Goal: Task Accomplishment & Management: Manage account settings

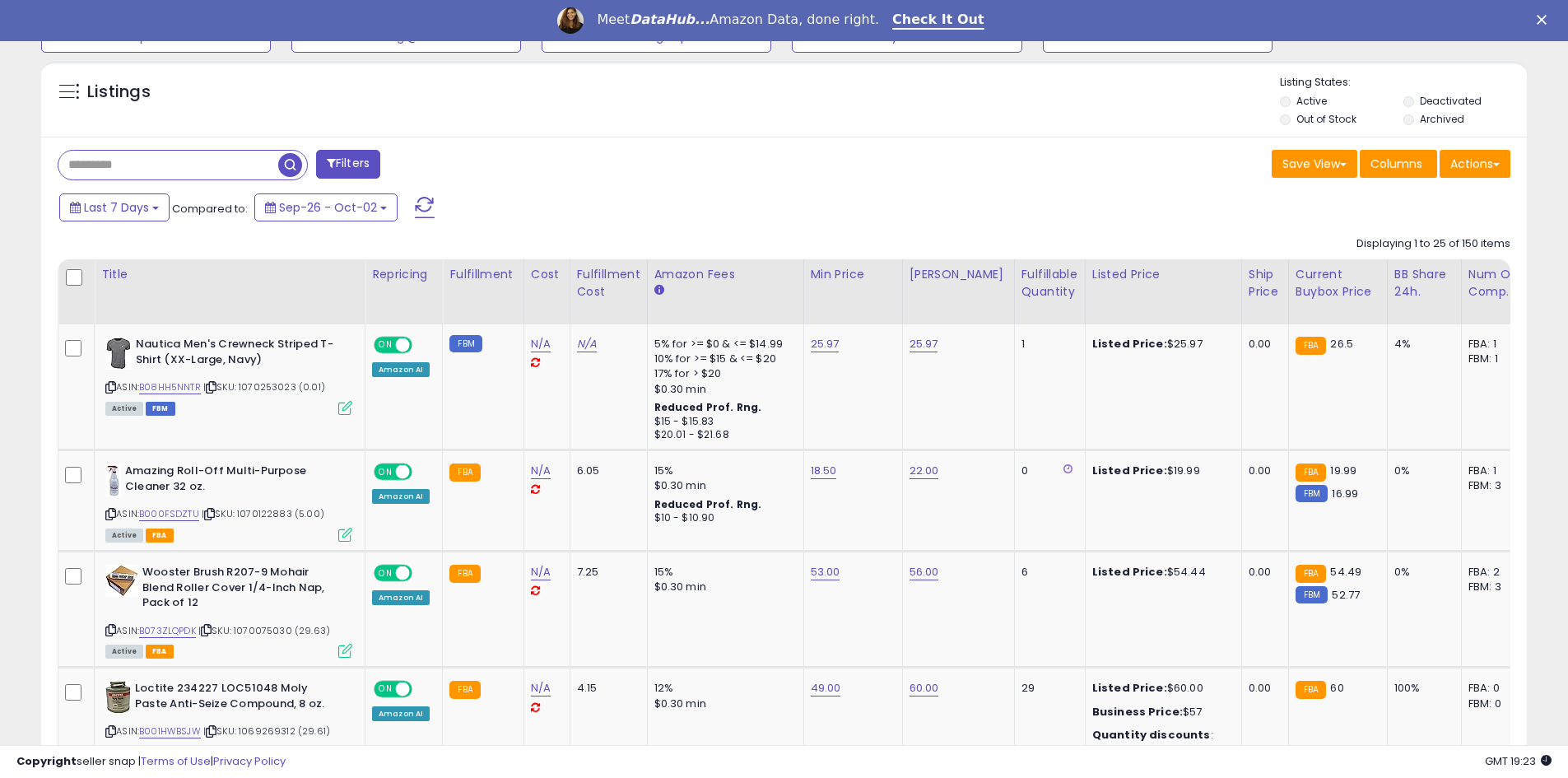
scroll to position [576, 0]
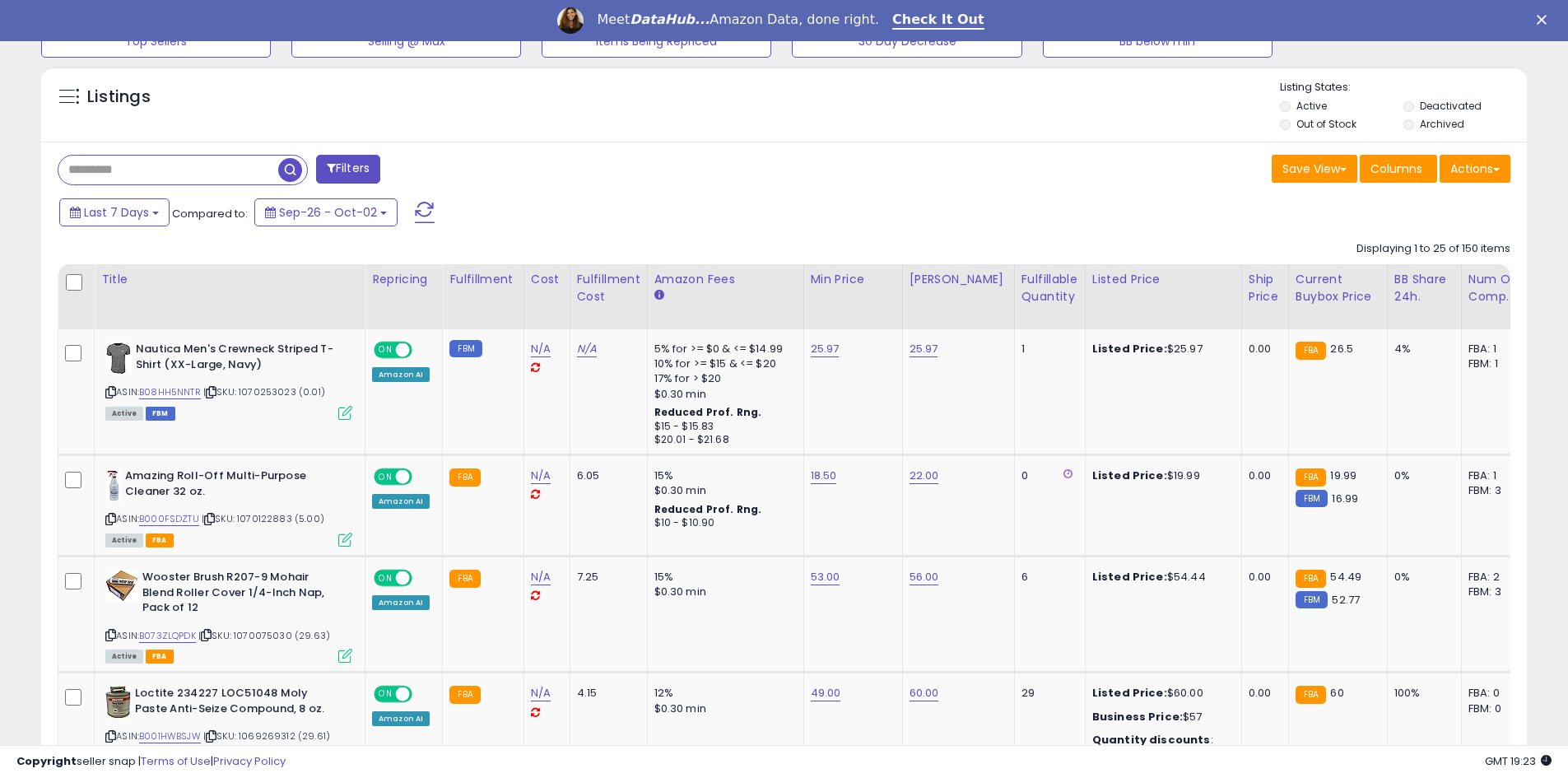
click at [1310, 125] on label "Out of Stock" at bounding box center [1326, 124] width 60 height 14
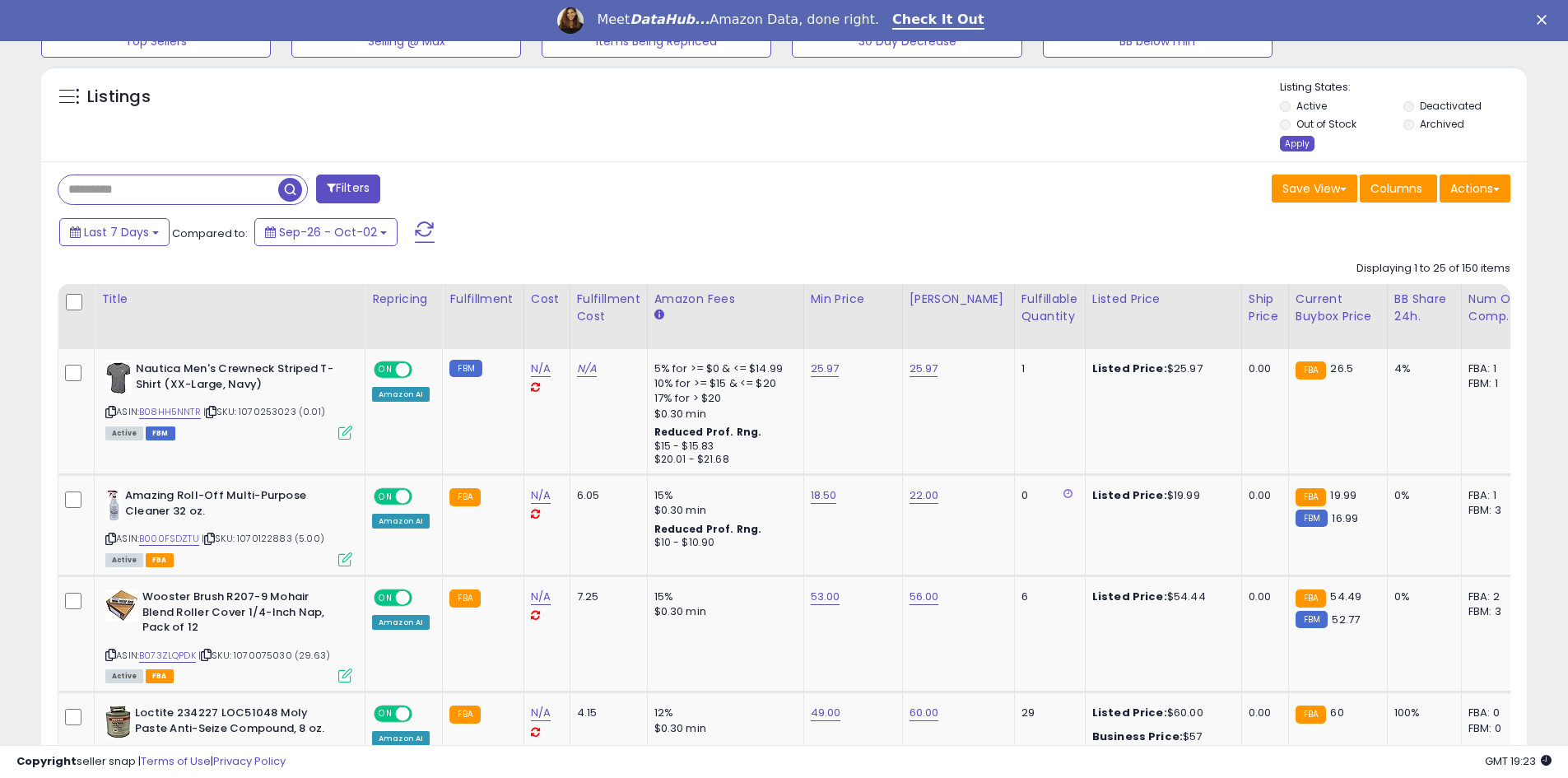
scroll to position [337, 862]
click at [1296, 149] on div "Apply" at bounding box center [1297, 143] width 35 height 16
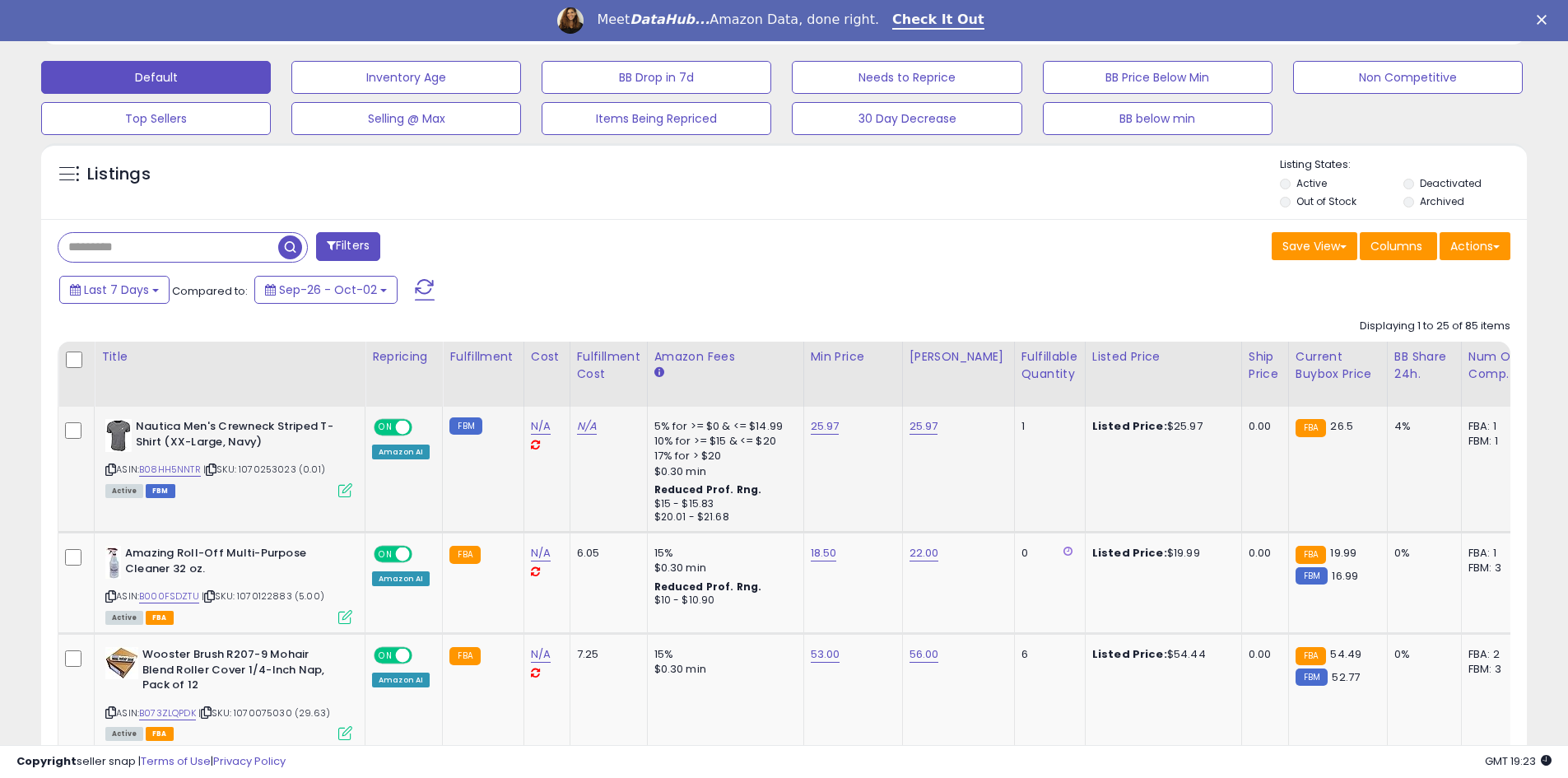
scroll to position [531, 0]
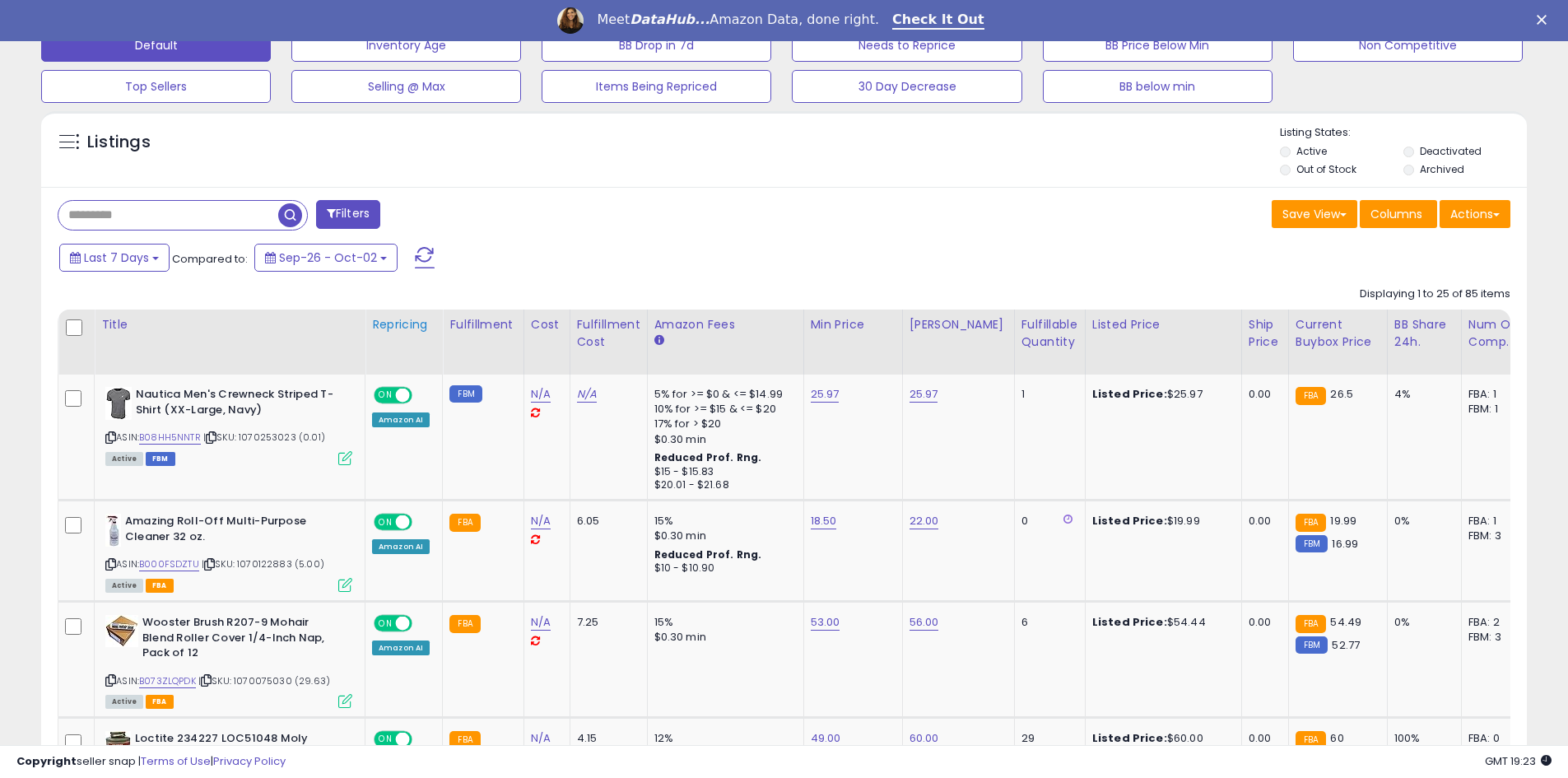
click at [414, 320] on div "Repricing" at bounding box center [404, 324] width 63 height 17
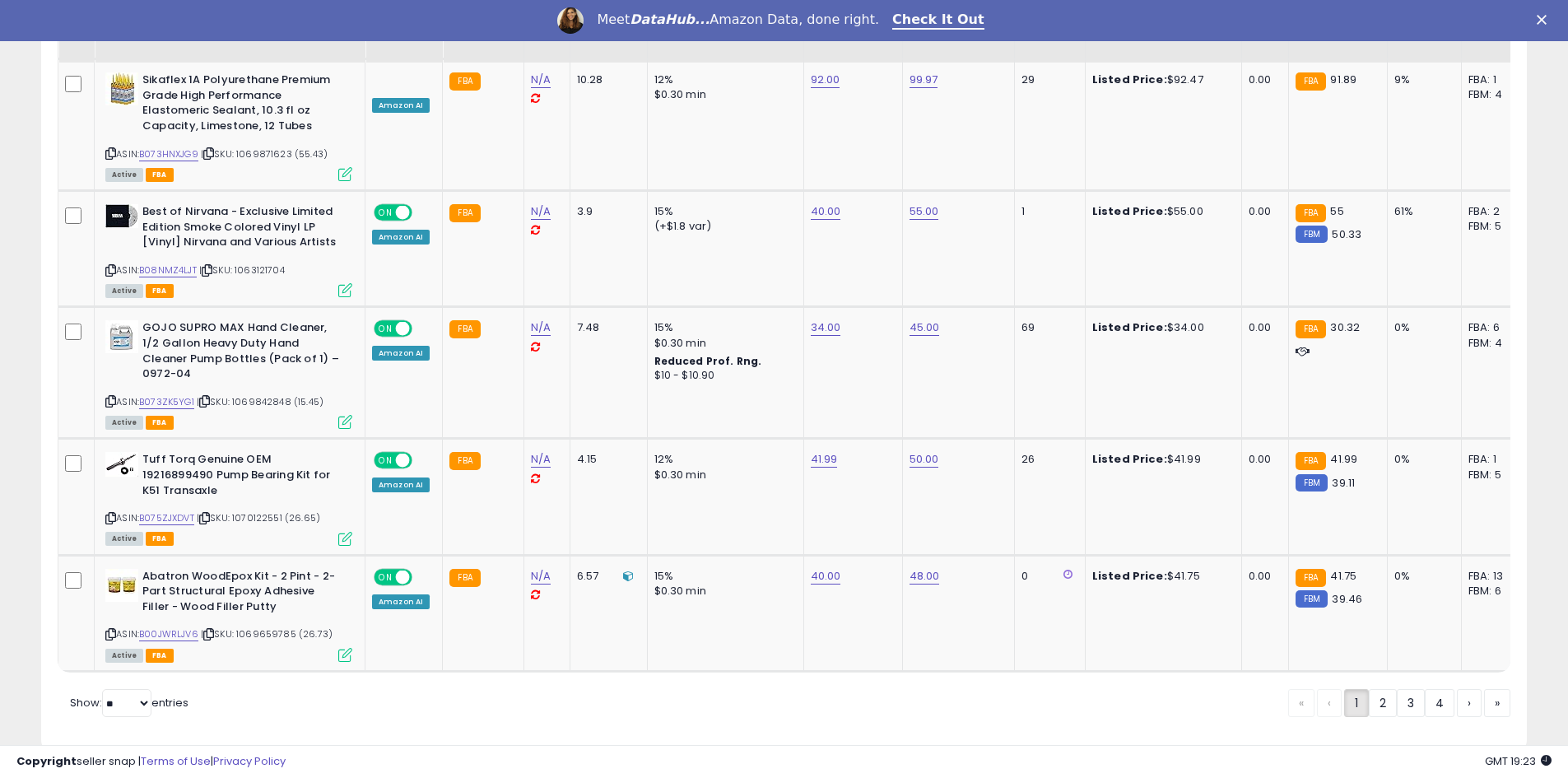
scroll to position [3422, 0]
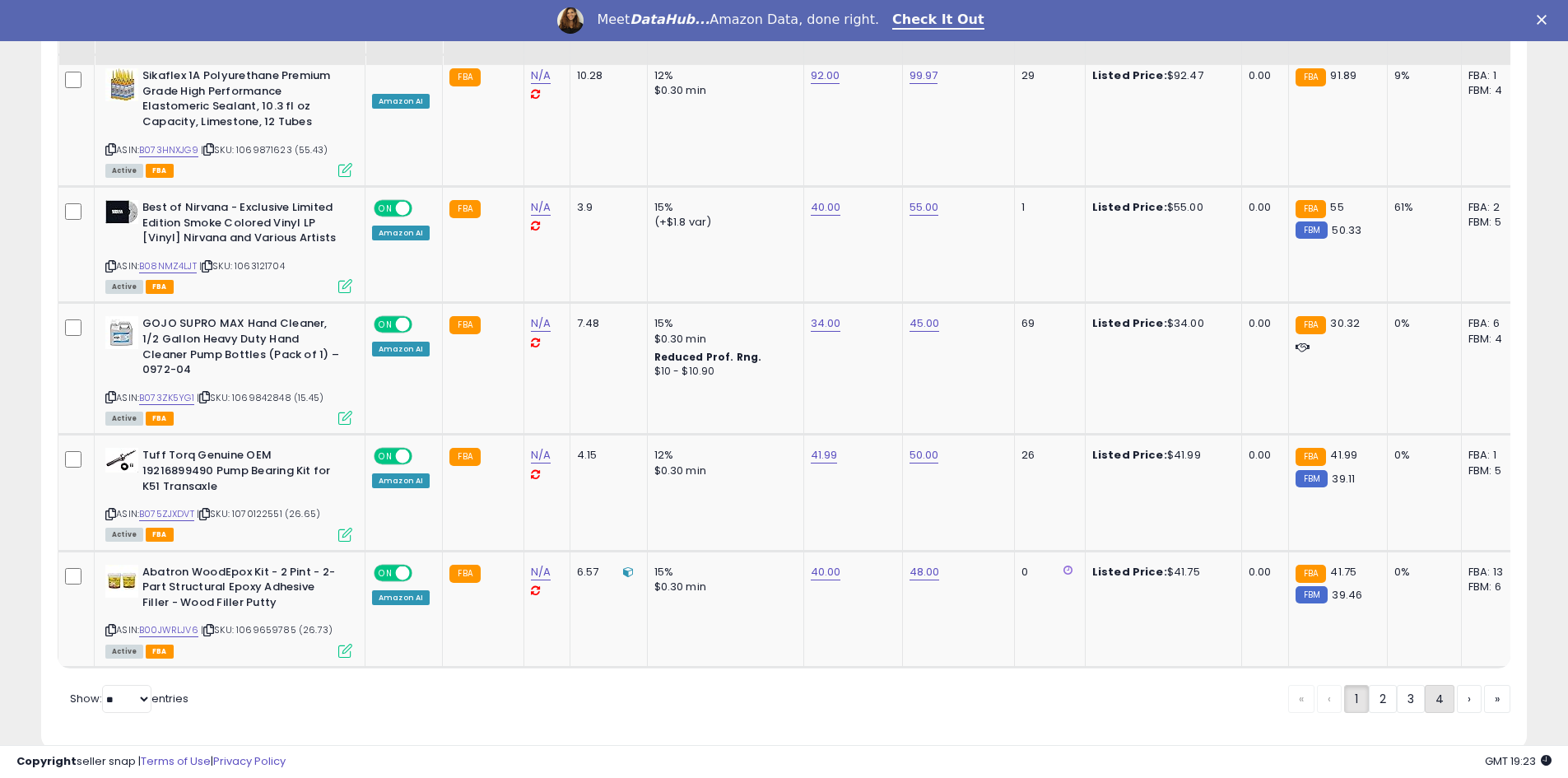
click at [1439, 685] on link "4" at bounding box center [1440, 699] width 30 height 28
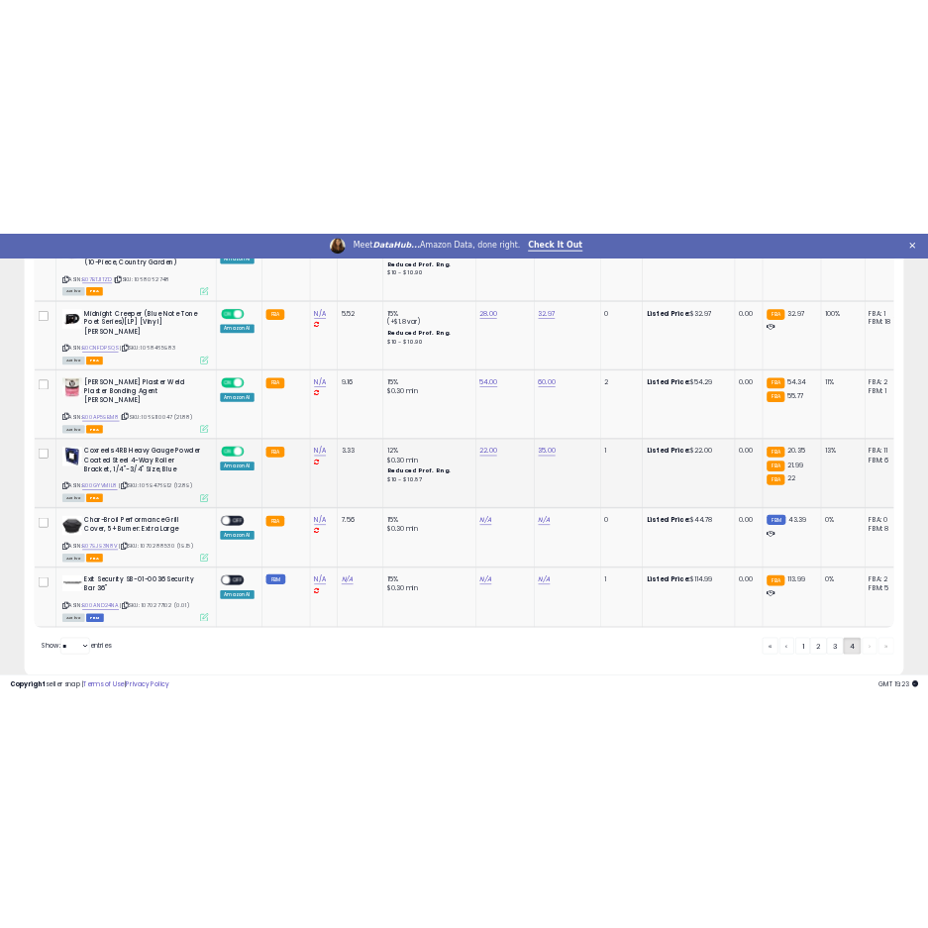
scroll to position [1667, 0]
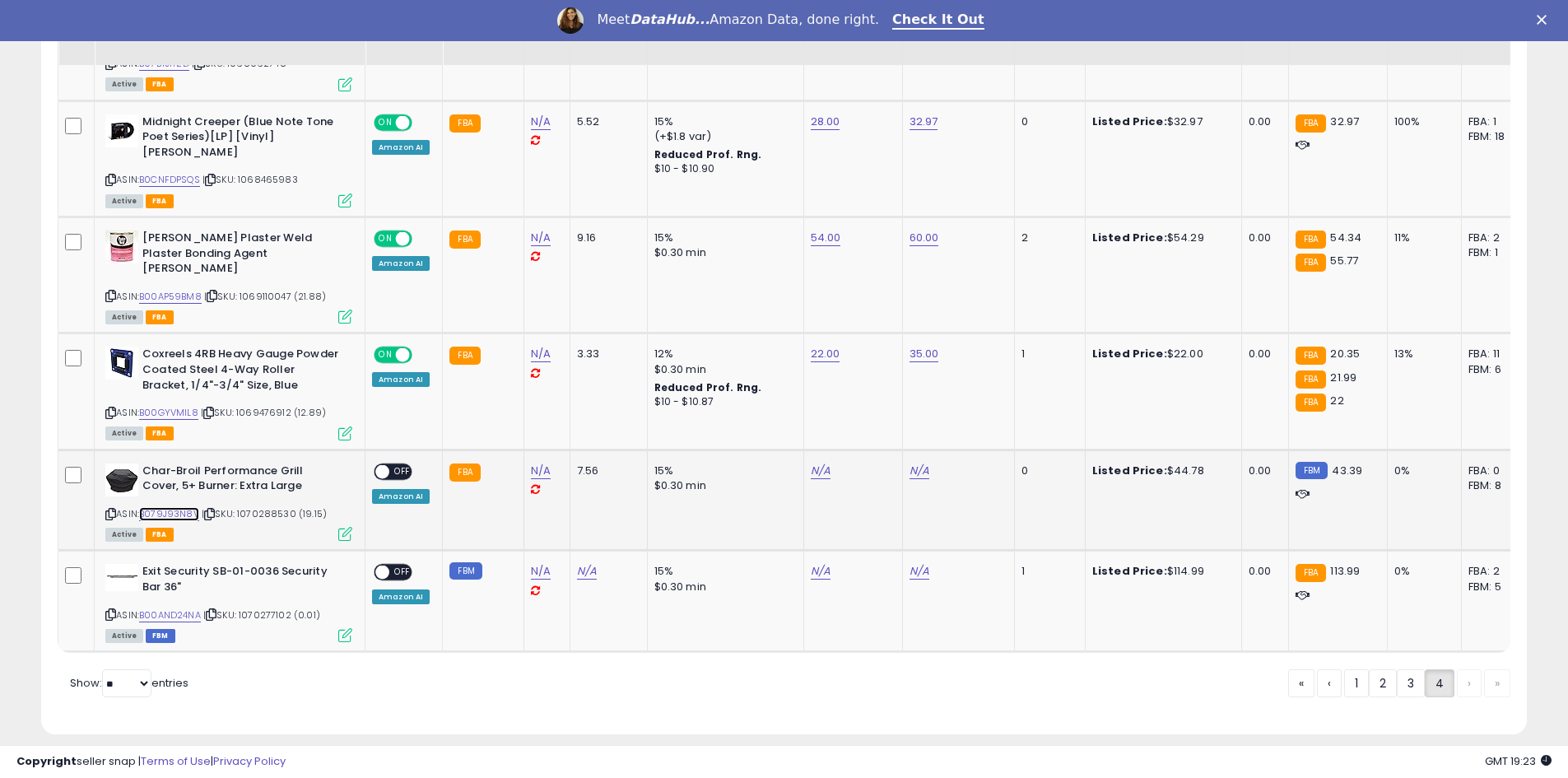
click at [165, 507] on link "B079J93N8V" at bounding box center [169, 514] width 60 height 14
click at [811, 463] on link "N/A" at bounding box center [821, 471] width 20 height 17
type input "*"
type input "**"
click at [866, 400] on icon "submit" at bounding box center [861, 398] width 10 height 10
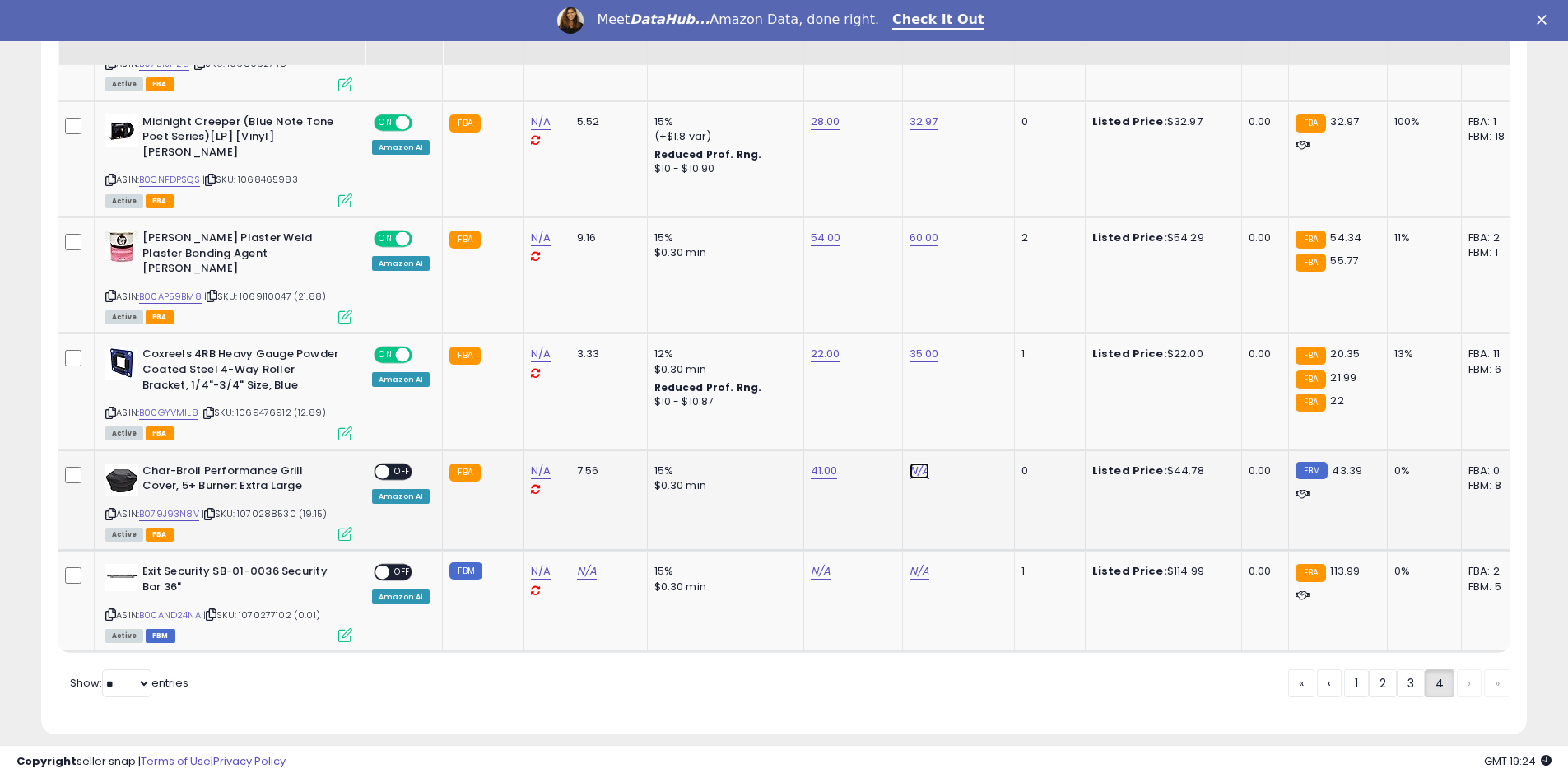
click at [913, 463] on link "N/A" at bounding box center [920, 471] width 20 height 17
type input "*"
type input "**"
click at [974, 404] on button "submit" at bounding box center [960, 399] width 28 height 25
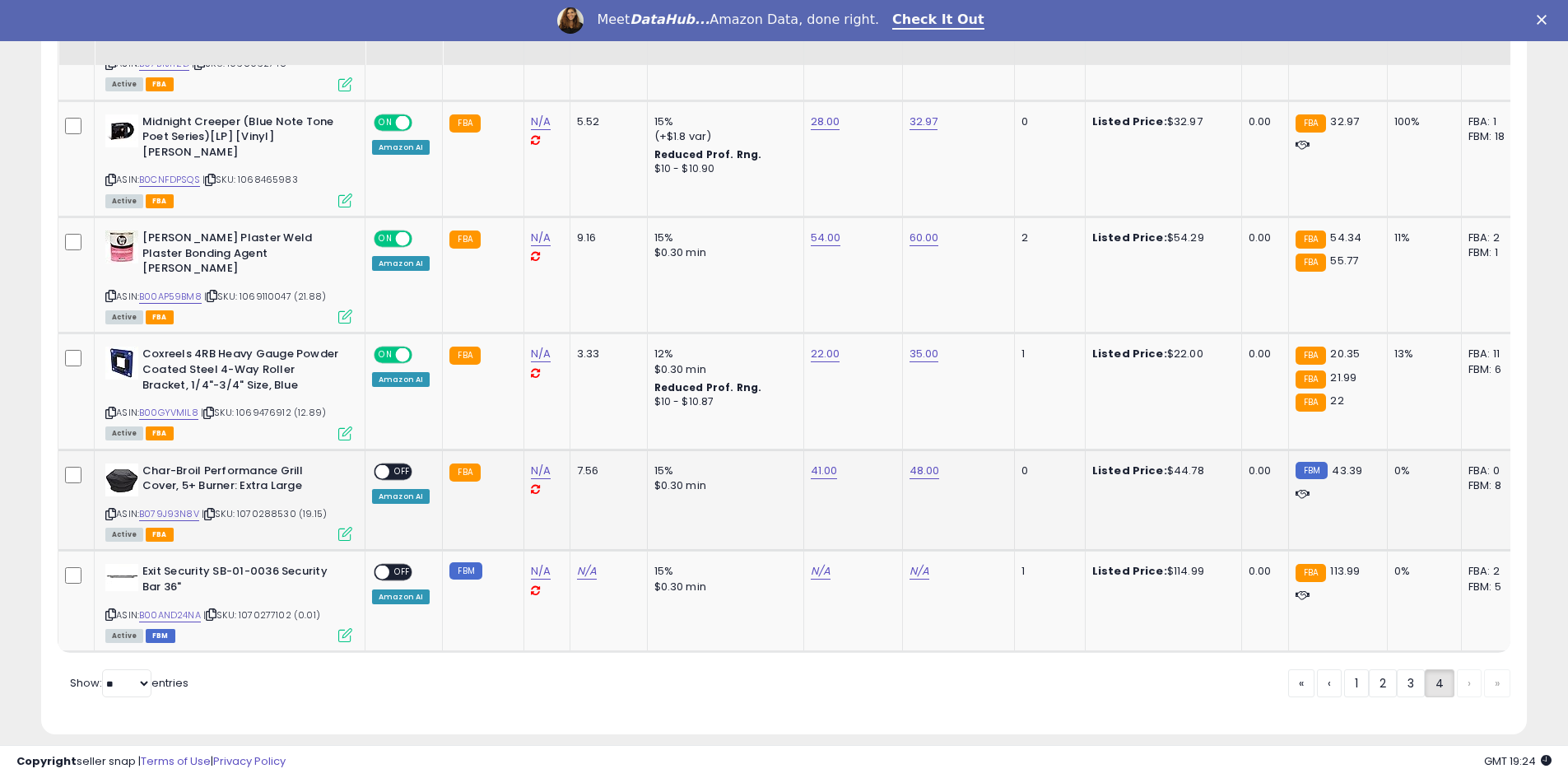
click at [389, 465] on span at bounding box center [382, 471] width 14 height 14
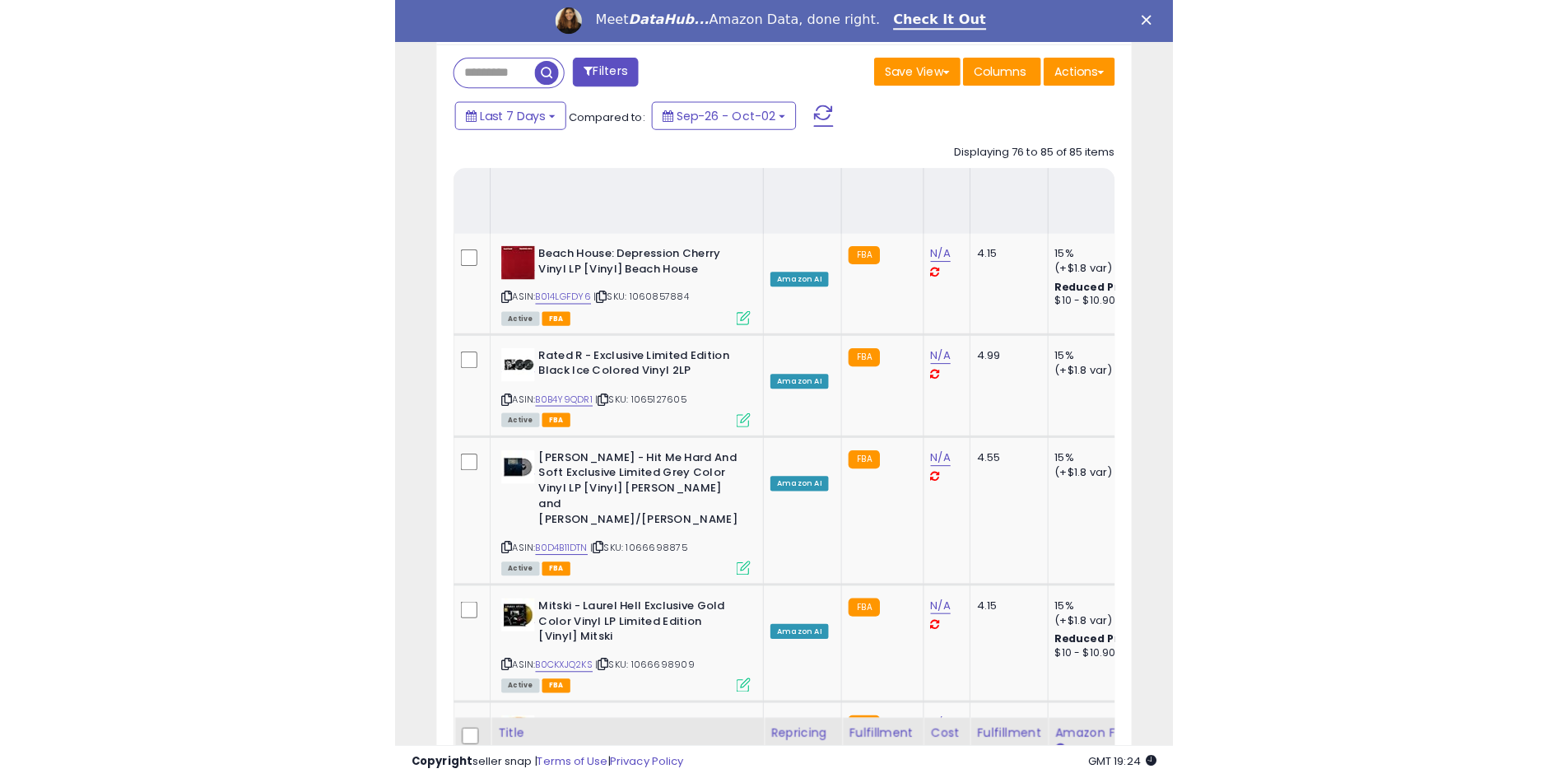
scroll to position [337, 862]
